Goal: Transaction & Acquisition: Obtain resource

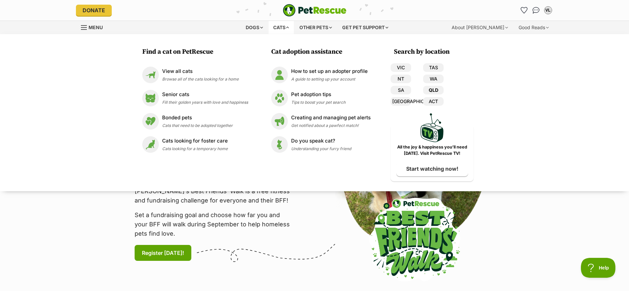
click at [441, 93] on link "QLD" at bounding box center [433, 90] width 21 height 9
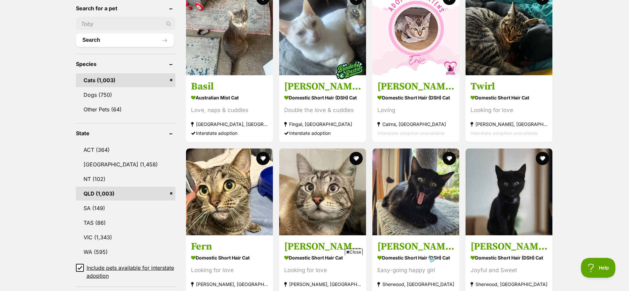
scroll to position [195, 0]
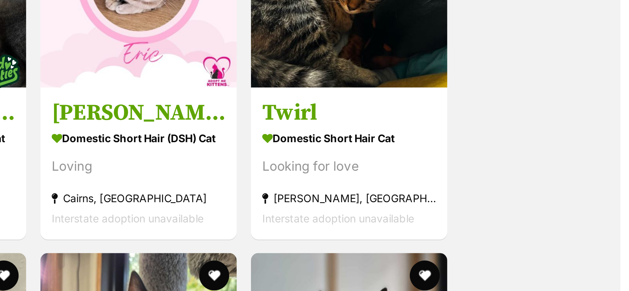
click at [507, 126] on strong "Domestic Short Hair Cat" at bounding box center [509, 131] width 77 height 10
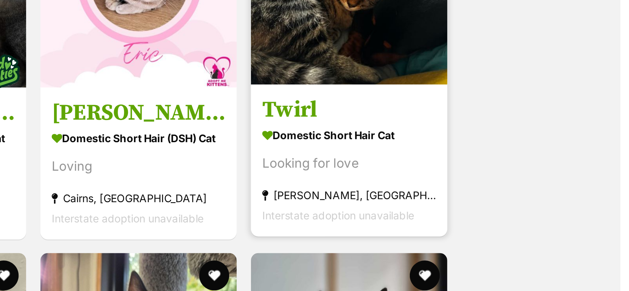
scroll to position [194, 0]
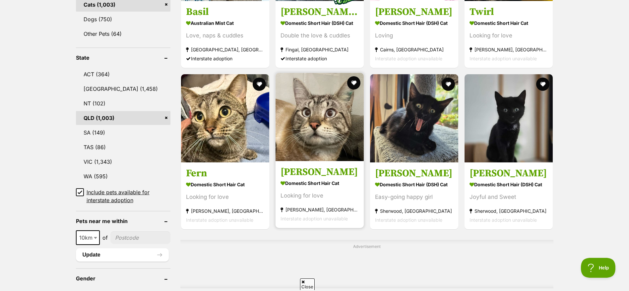
scroll to position [304, 0]
click at [306, 206] on strong "[PERSON_NAME], [GEOGRAPHIC_DATA]" at bounding box center [320, 209] width 78 height 9
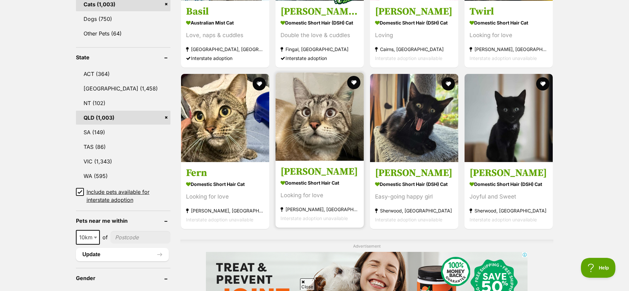
scroll to position [0, 0]
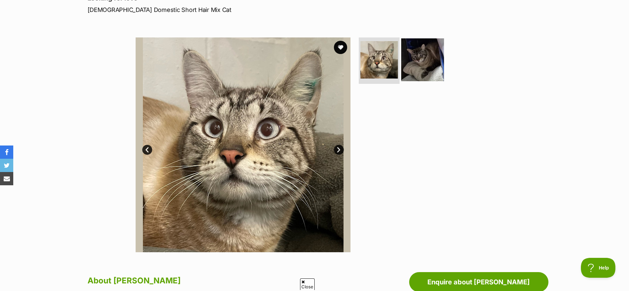
click at [419, 66] on img at bounding box center [422, 59] width 43 height 43
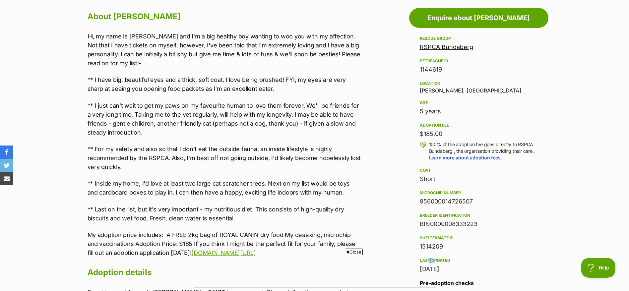
scroll to position [364, 0]
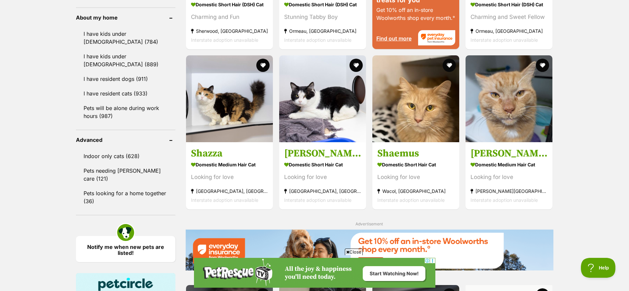
scroll to position [760, 0]
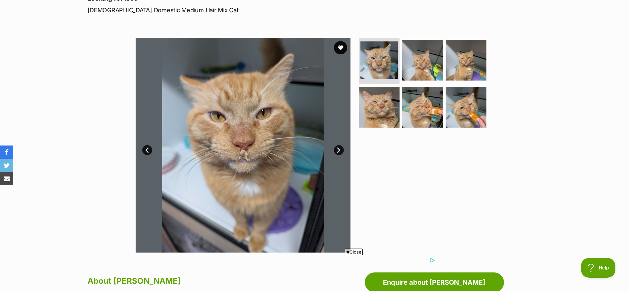
click at [340, 151] on link "Next" at bounding box center [339, 150] width 10 height 10
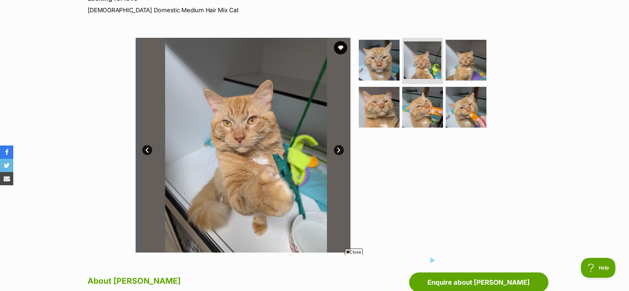
click at [340, 151] on link "Next" at bounding box center [339, 150] width 10 height 10
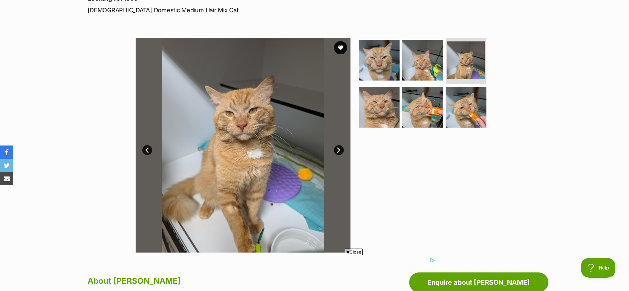
click at [340, 151] on link "Next" at bounding box center [339, 150] width 10 height 10
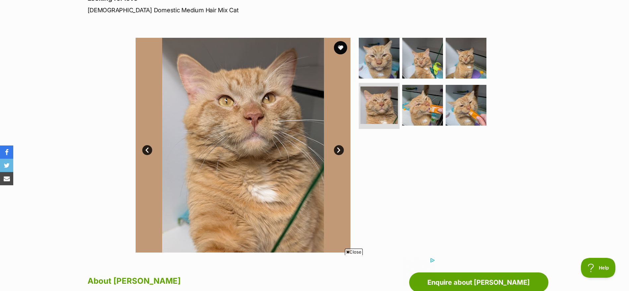
click at [340, 151] on link "Next" at bounding box center [339, 150] width 10 height 10
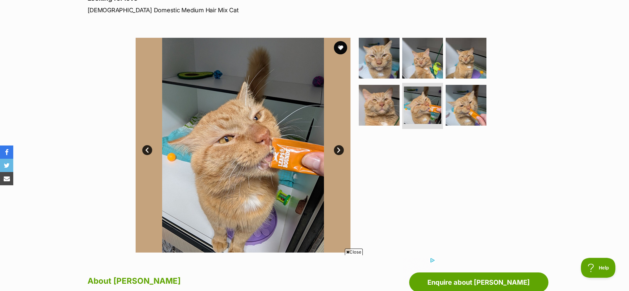
click at [340, 151] on link "Next" at bounding box center [339, 150] width 10 height 10
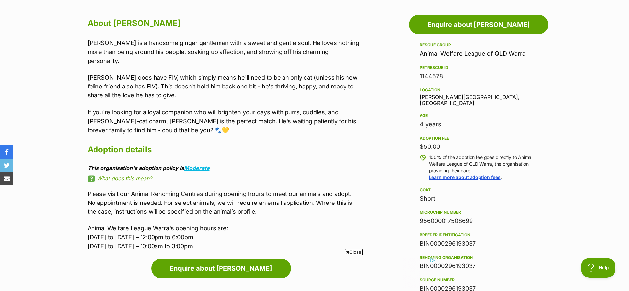
scroll to position [359, 0]
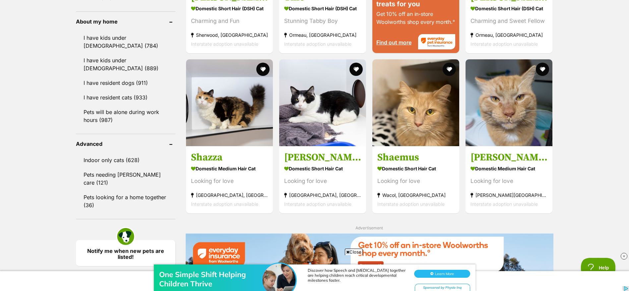
scroll to position [947, 0]
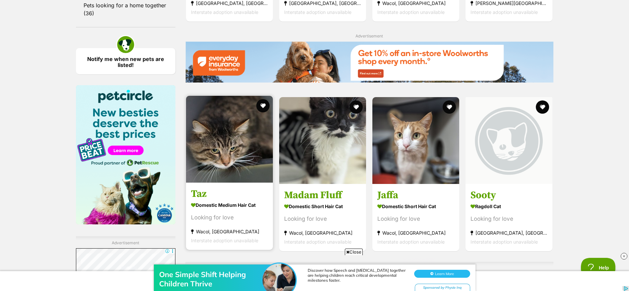
click at [205, 213] on div "Looking for love" at bounding box center [229, 217] width 77 height 9
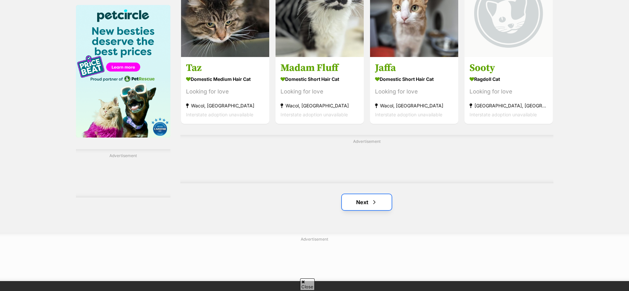
click at [361, 204] on link "Next" at bounding box center [367, 202] width 50 height 16
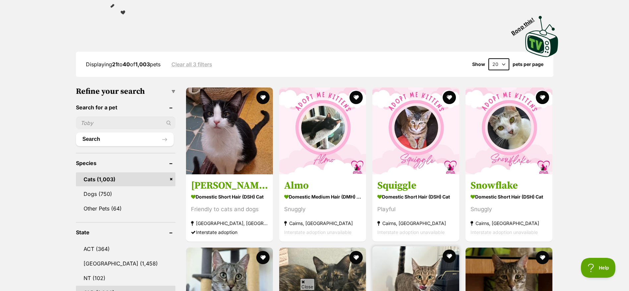
scroll to position [129, 0]
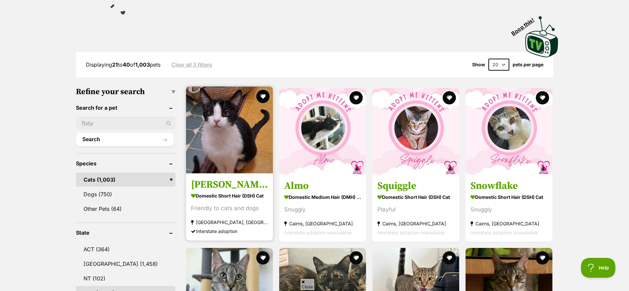
click at [220, 201] on section "Domestic Short Hair (DSH) Cat Friendly to cats and dogs [GEOGRAPHIC_DATA], [GEO…" at bounding box center [229, 213] width 77 height 45
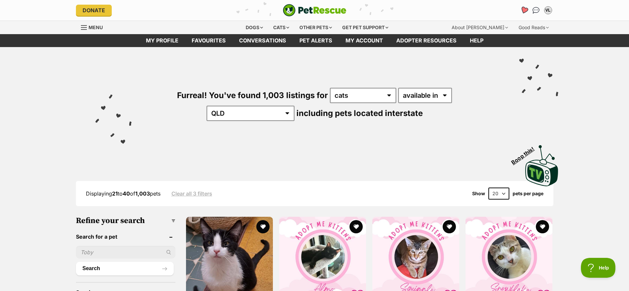
click at [528, 11] on link "Favourites" at bounding box center [524, 11] width 14 height 14
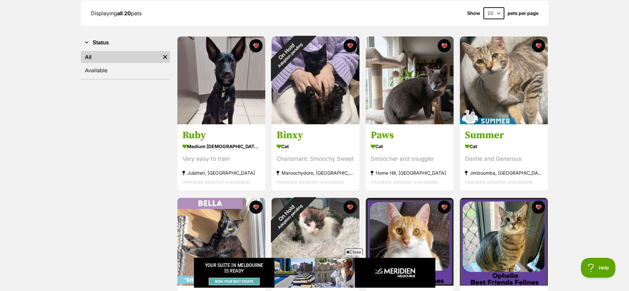
scroll to position [99, 0]
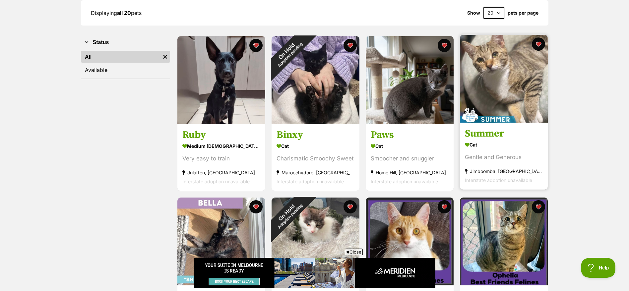
click at [506, 157] on div "Gentle and Generous" at bounding box center [504, 157] width 78 height 9
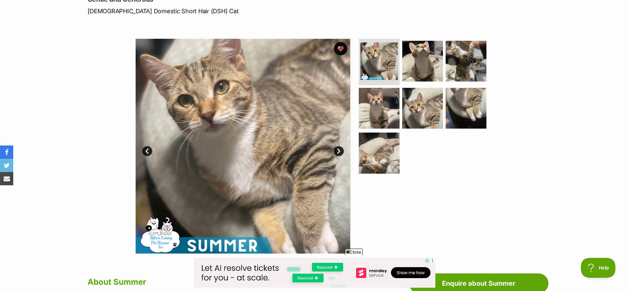
scroll to position [98, 0]
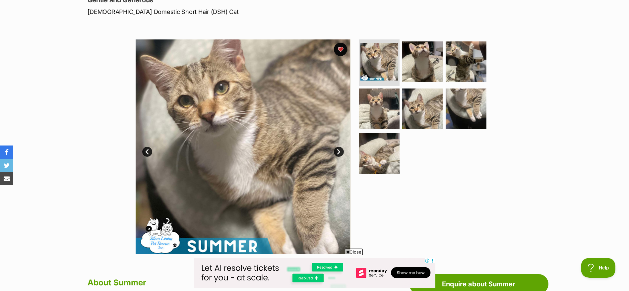
click at [339, 149] on link "Next" at bounding box center [339, 152] width 10 height 10
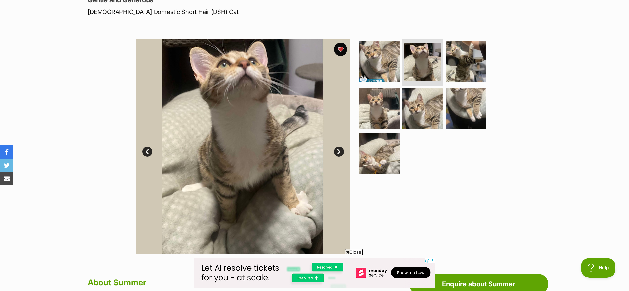
click at [339, 149] on link "Next" at bounding box center [339, 152] width 10 height 10
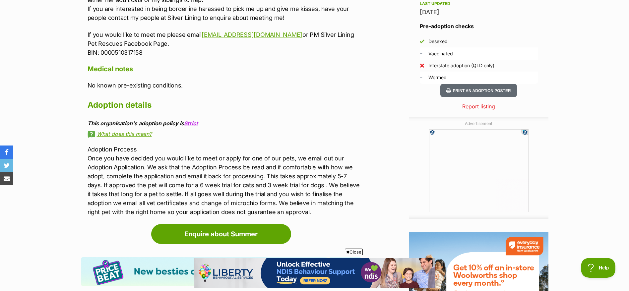
scroll to position [605, 0]
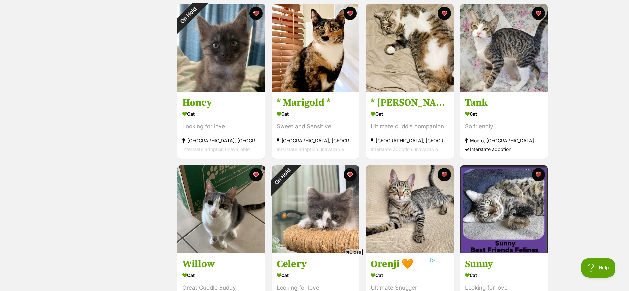
scroll to position [620, 0]
